Goal: Task Accomplishment & Management: Use online tool/utility

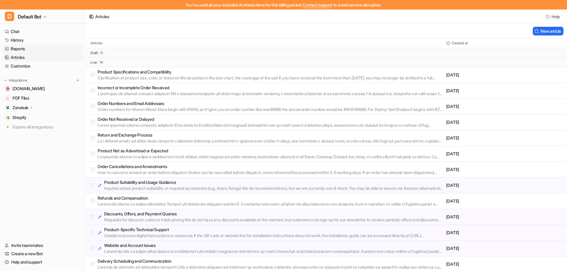
click at [25, 49] on link "Reports" at bounding box center [42, 49] width 81 height 8
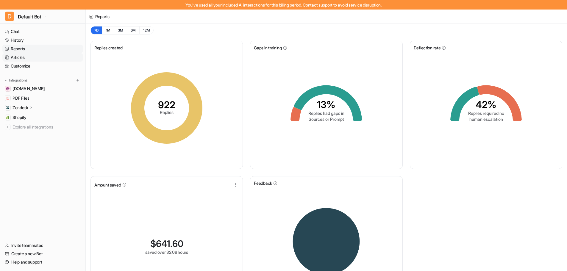
click at [29, 55] on link "Articles" at bounding box center [42, 57] width 81 height 8
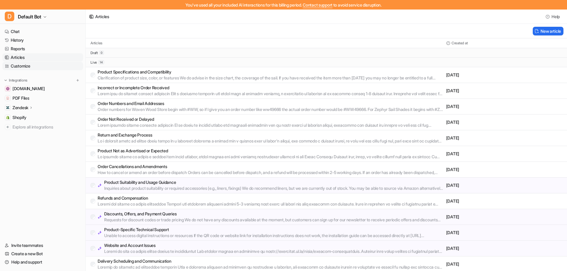
click at [18, 64] on link "Customize" at bounding box center [42, 66] width 81 height 8
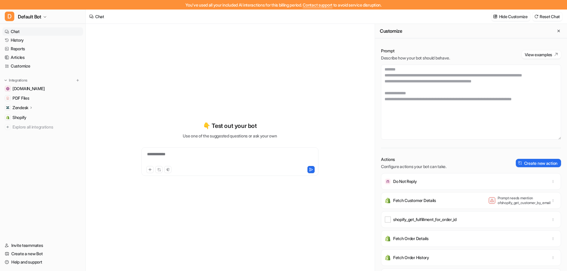
type textarea "**********"
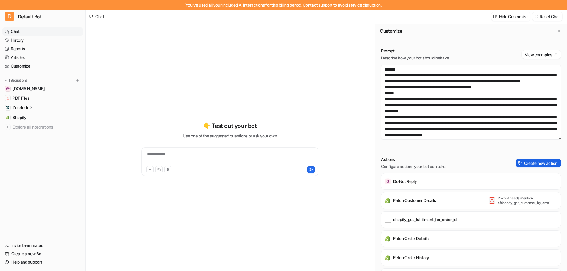
click at [517, 165] on button "Create new action" at bounding box center [538, 163] width 45 height 8
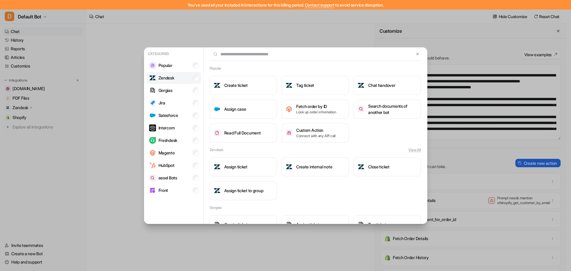
click at [172, 75] on p "Zendesk" at bounding box center [167, 78] width 16 height 6
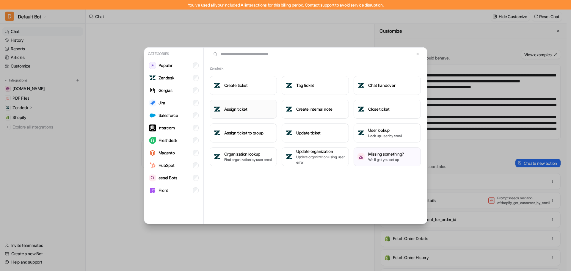
click at [223, 106] on button "Assign ticket" at bounding box center [243, 109] width 67 height 19
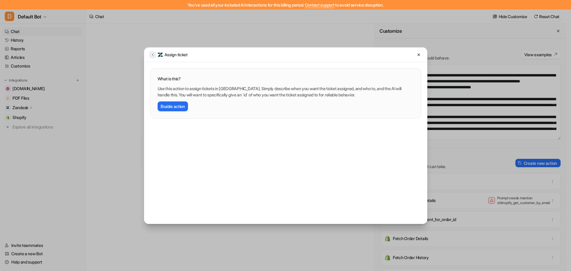
click at [149, 56] on button at bounding box center [152, 54] width 7 height 7
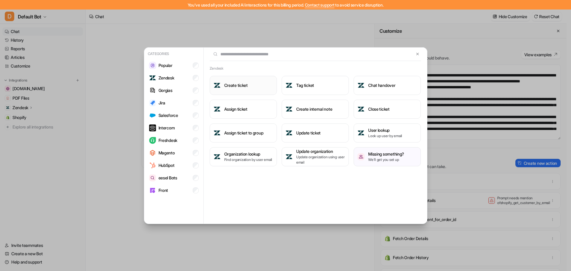
click at [227, 85] on h3 "Create ticket" at bounding box center [236, 85] width 24 height 6
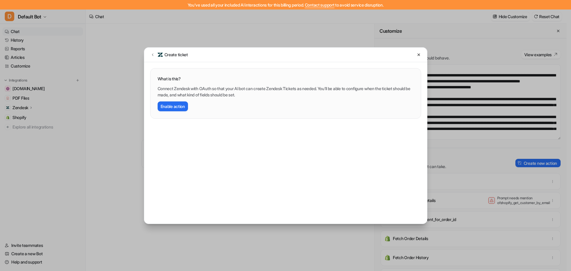
click at [151, 58] on div "Create ticket" at bounding box center [285, 55] width 283 height 15
click at [152, 55] on icon at bounding box center [152, 55] width 1 height 2
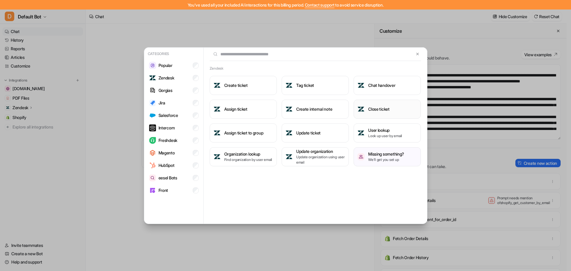
click at [372, 105] on button "Close ticket" at bounding box center [387, 109] width 67 height 19
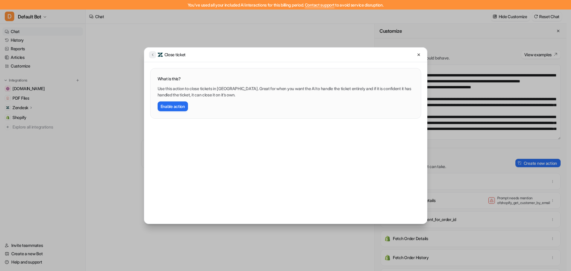
click at [153, 57] on button at bounding box center [152, 54] width 7 height 7
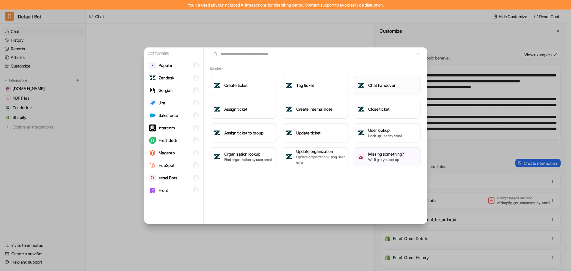
click at [366, 86] on button "Chat handover" at bounding box center [387, 85] width 67 height 19
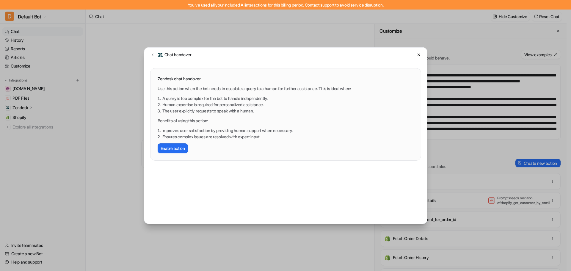
click at [154, 62] on div "Zendesk chat handover Use this action when the bot needs to escalate a query to…" at bounding box center [285, 111] width 283 height 98
click at [154, 56] on icon at bounding box center [153, 54] width 4 height 4
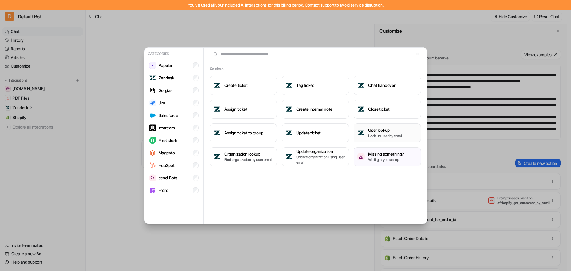
click at [372, 130] on h3 "User lookup" at bounding box center [385, 130] width 34 height 6
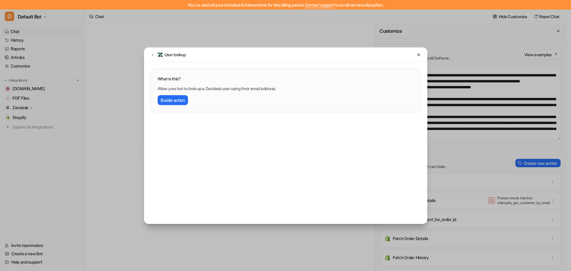
click at [154, 59] on div "User lookup" at bounding box center [285, 55] width 283 height 15
click at [154, 57] on button at bounding box center [152, 54] width 7 height 7
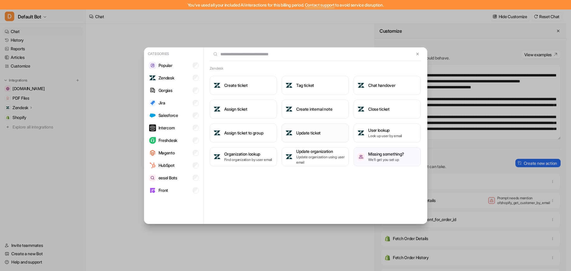
click at [294, 126] on button "Update ticket" at bounding box center [315, 132] width 67 height 19
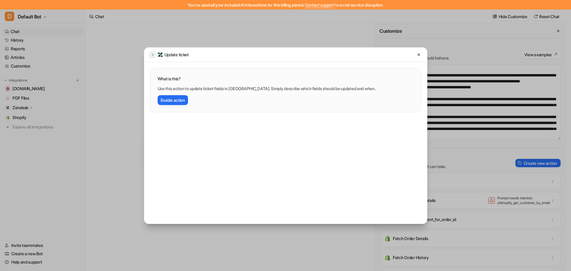
click at [150, 55] on button at bounding box center [152, 54] width 7 height 7
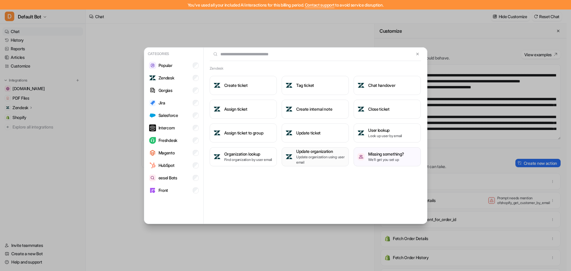
click at [322, 151] on h3 "Update organization" at bounding box center [320, 151] width 49 height 6
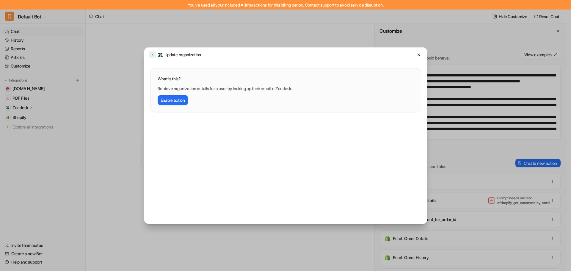
click at [152, 54] on icon at bounding box center [153, 54] width 4 height 4
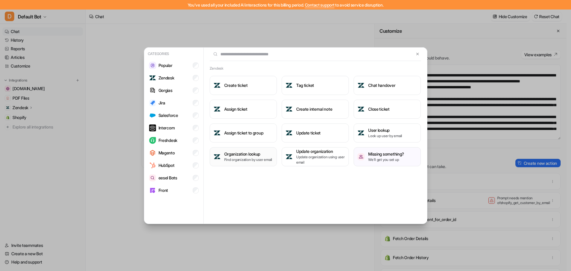
click at [252, 152] on h3 "Organization lookup" at bounding box center [248, 154] width 48 height 6
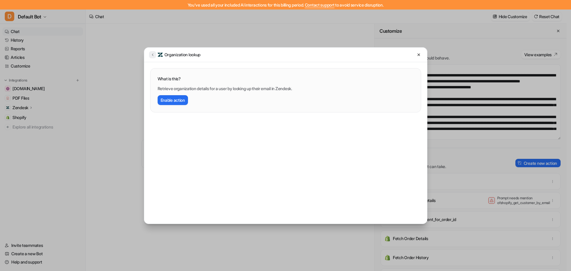
click at [151, 56] on icon at bounding box center [153, 54] width 4 height 4
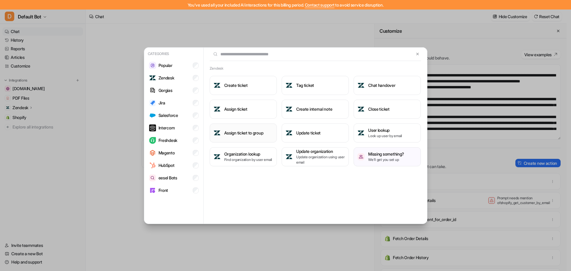
click at [258, 130] on h3 "Assign ticket to group" at bounding box center [243, 133] width 39 height 6
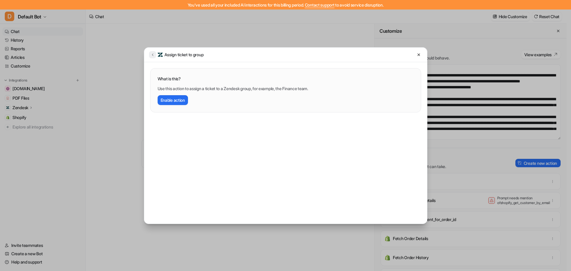
click at [154, 54] on icon at bounding box center [153, 54] width 4 height 4
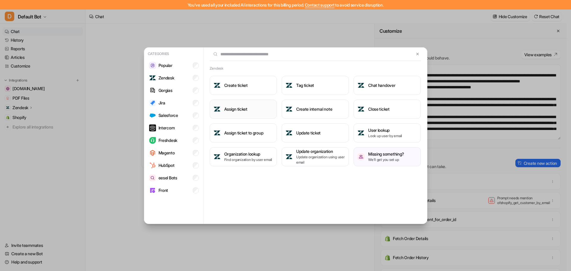
click at [251, 104] on button "Assign ticket" at bounding box center [243, 109] width 67 height 19
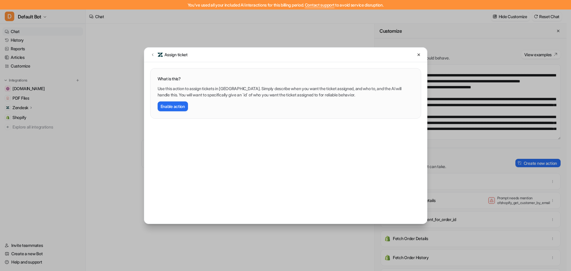
click at [160, 57] on img at bounding box center [160, 55] width 6 height 6
click at [153, 55] on icon at bounding box center [153, 54] width 4 height 4
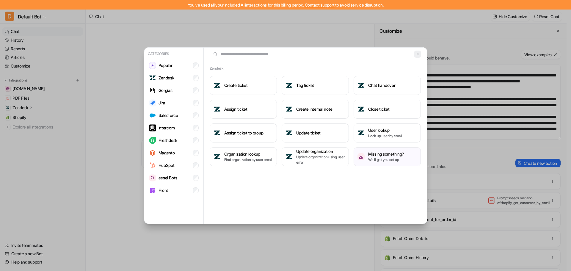
click at [419, 52] on img at bounding box center [418, 54] width 4 height 4
